Goal: Task Accomplishment & Management: Use online tool/utility

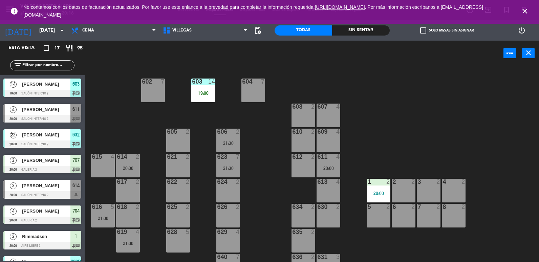
scroll to position [216, 0]
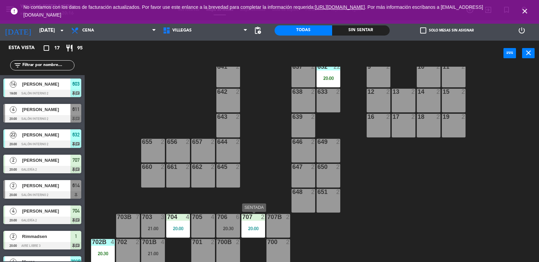
click at [247, 226] on div "20:00" at bounding box center [254, 228] width 24 height 5
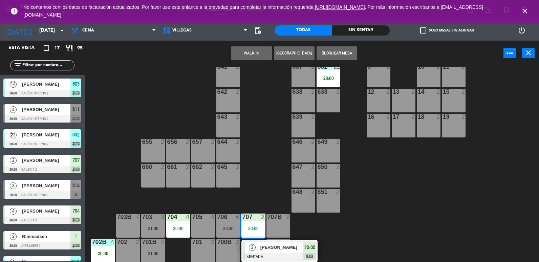
click at [251, 249] on span "2" at bounding box center [252, 247] width 7 height 7
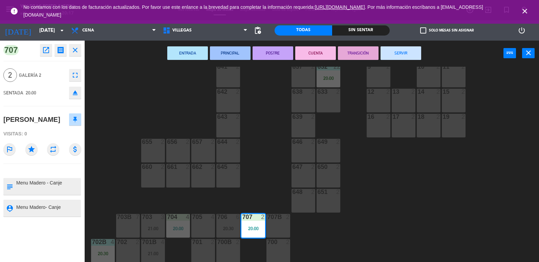
click at [246, 184] on div "602 7 603 14 19:00 604 7 608 2 607 4 605 2 606 2 21:30 610 2 609 4 621 2 623 7 …" at bounding box center [314, 165] width 449 height 196
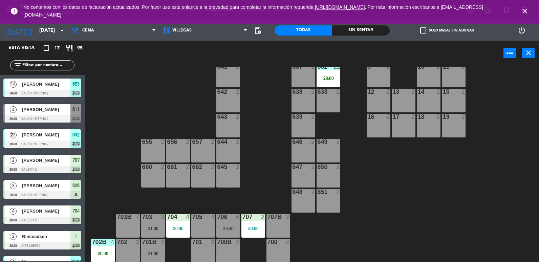
click at [163, 226] on div "21:00" at bounding box center [153, 228] width 24 height 5
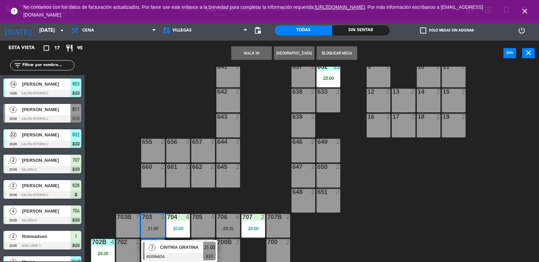
click at [96, 250] on div "702B 4 20:30" at bounding box center [103, 251] width 24 height 24
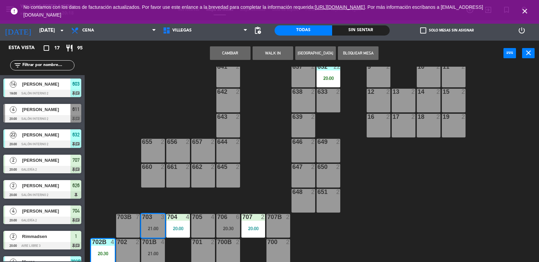
click at [237, 58] on button "Cambiar" at bounding box center [230, 53] width 41 height 14
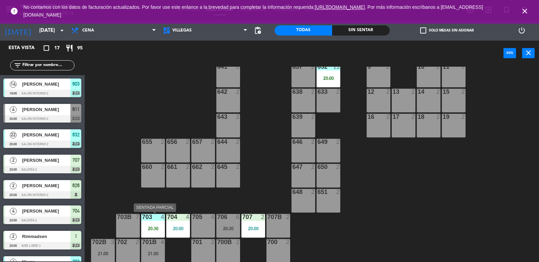
click at [157, 218] on div at bounding box center [153, 217] width 11 height 6
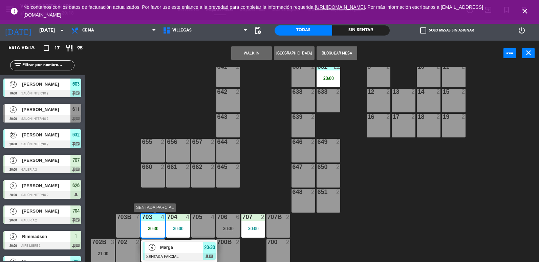
click at [167, 259] on div at bounding box center [179, 256] width 73 height 7
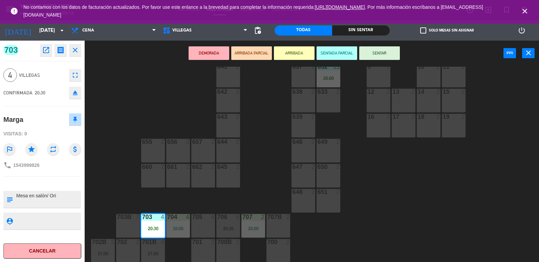
click at [112, 199] on div "602 7 603 14 19:00 604 7 608 2 607 4 605 2 606 2 21:30 610 2 609 4 621 2 623 7 …" at bounding box center [314, 165] width 449 height 196
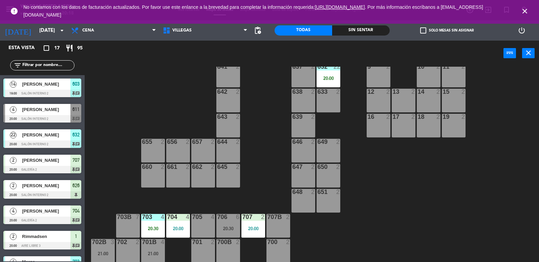
scroll to position [1, 0]
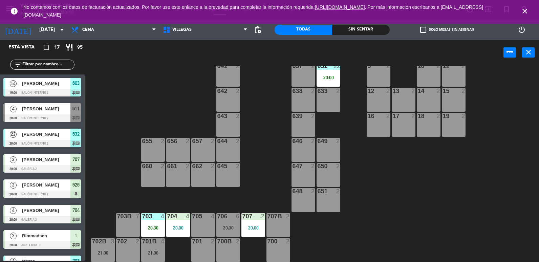
click at [234, 228] on div "20:30" at bounding box center [229, 228] width 24 height 5
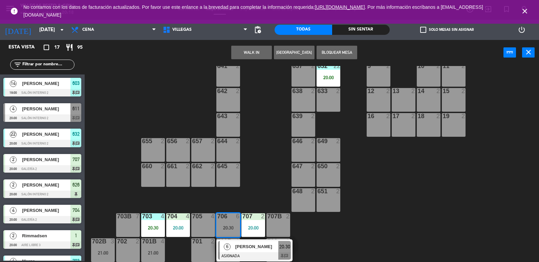
scroll to position [34, 0]
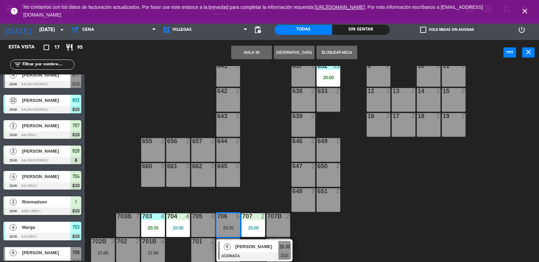
click at [259, 248] on span "[PERSON_NAME]" at bounding box center [257, 246] width 43 height 7
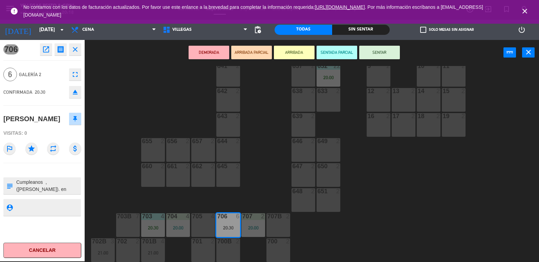
click at [62, 186] on textarea at bounding box center [48, 186] width 65 height 14
click at [108, 185] on div "602 7 603 14 19:00 604 7 608 2 607 4 605 2 606 2 21:30 610 2 609 4 621 2 623 7 …" at bounding box center [314, 164] width 449 height 196
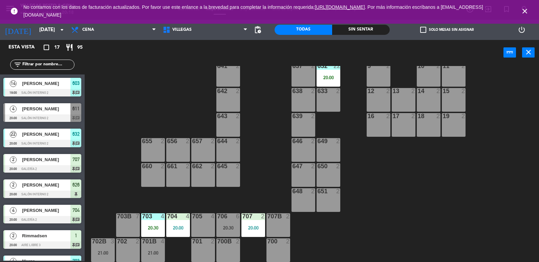
scroll to position [1, 0]
drag, startPoint x: 103, startPoint y: 127, endPoint x: 54, endPoint y: 113, distance: 51.2
click at [103, 125] on div "602 7 603 14 19:00 604 7 608 2 607 4 605 2 606 2 21:30 610 2 609 4 621 2 623 7 …" at bounding box center [314, 164] width 449 height 196
click at [52, 112] on span "[PERSON_NAME]" at bounding box center [46, 108] width 48 height 7
